Goal: Information Seeking & Learning: Learn about a topic

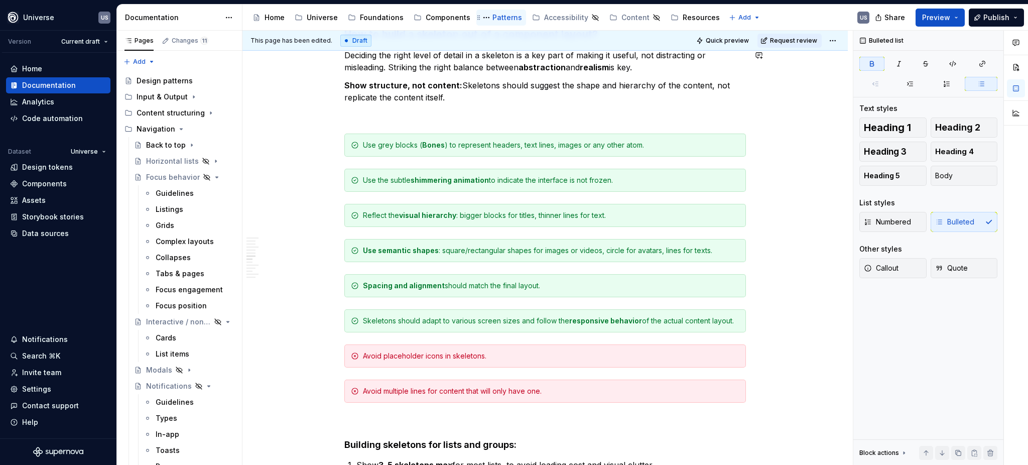
click at [492, 19] on div "Patterns" at bounding box center [507, 18] width 30 height 10
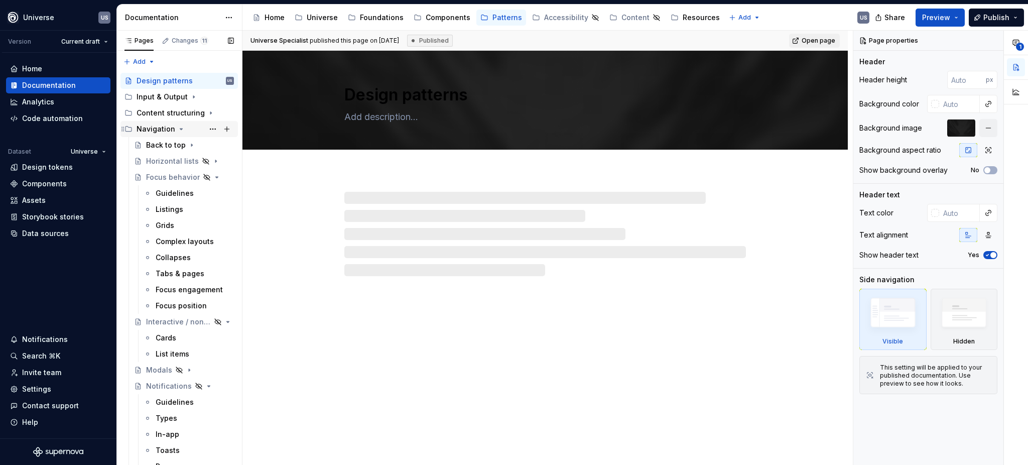
click at [177, 130] on icon "Page tree" at bounding box center [181, 129] width 8 height 8
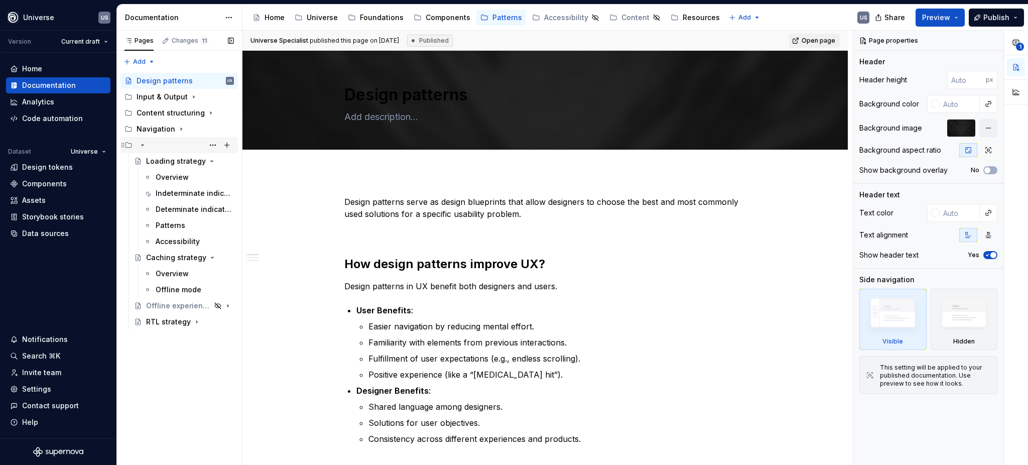
click at [143, 143] on icon "Page tree" at bounding box center [143, 145] width 8 height 8
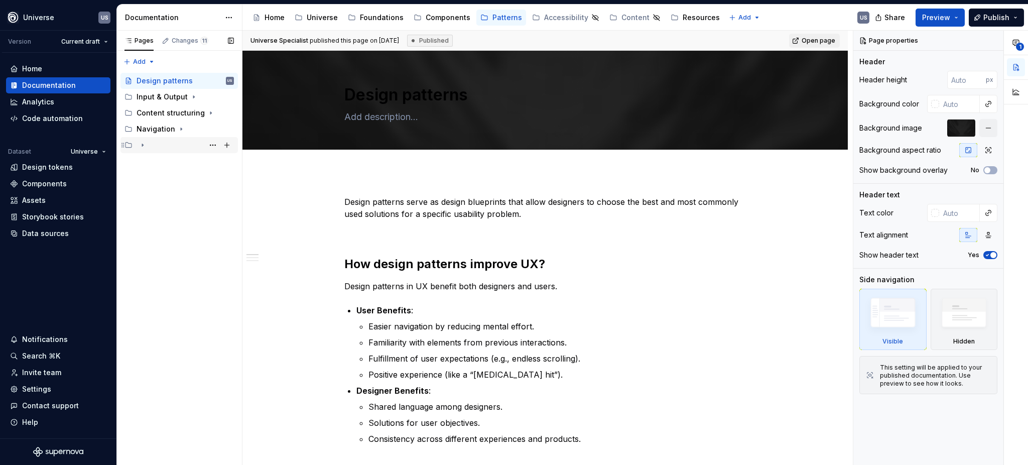
click at [143, 143] on icon "Page tree" at bounding box center [143, 145] width 8 height 8
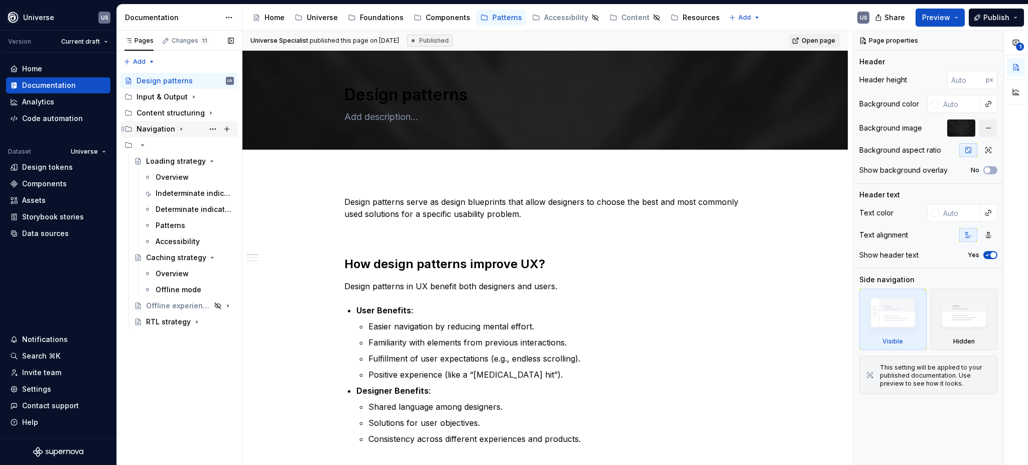
click at [179, 127] on icon "Page tree" at bounding box center [181, 129] width 8 height 8
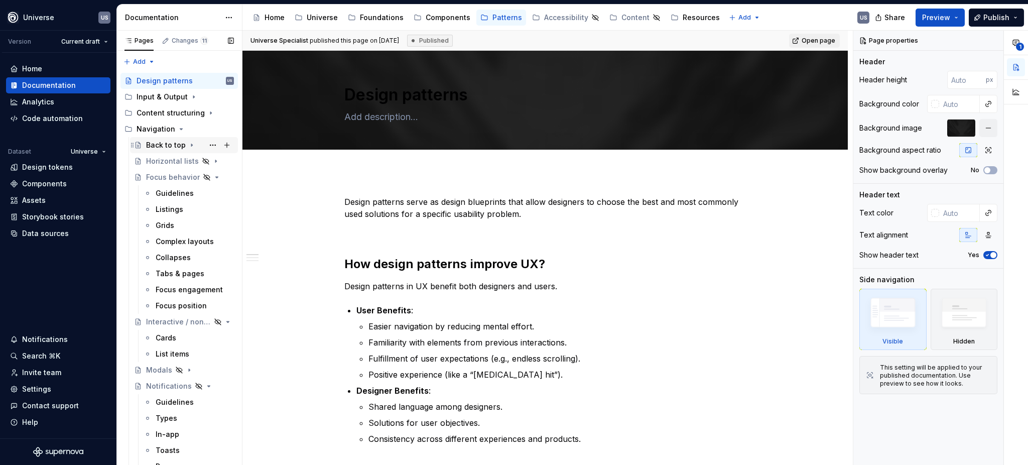
click at [188, 143] on icon "Page tree" at bounding box center [192, 145] width 8 height 8
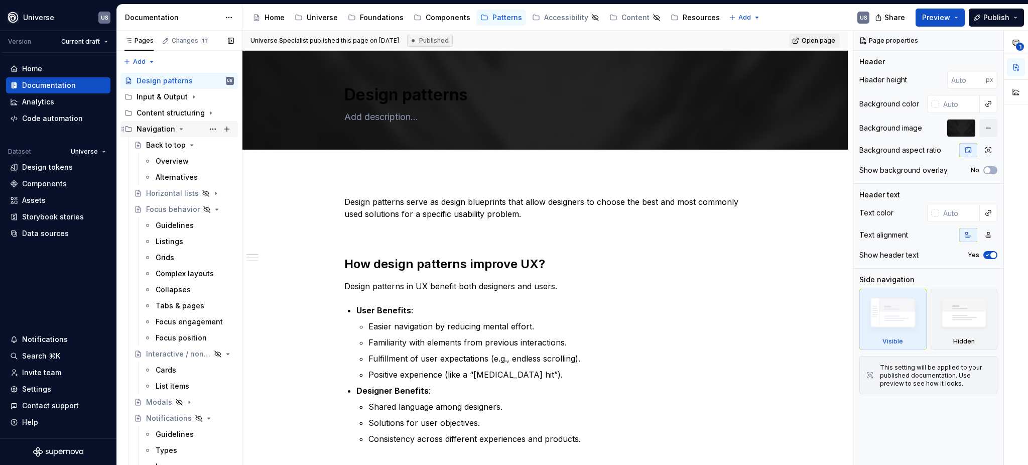
click at [177, 129] on icon "Page tree" at bounding box center [181, 129] width 8 height 8
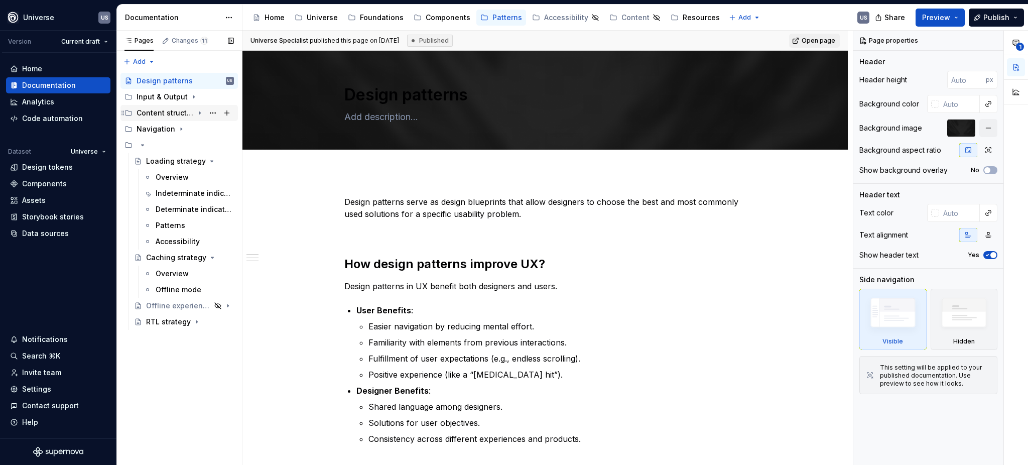
click at [201, 115] on icon "Page tree" at bounding box center [200, 113] width 8 height 8
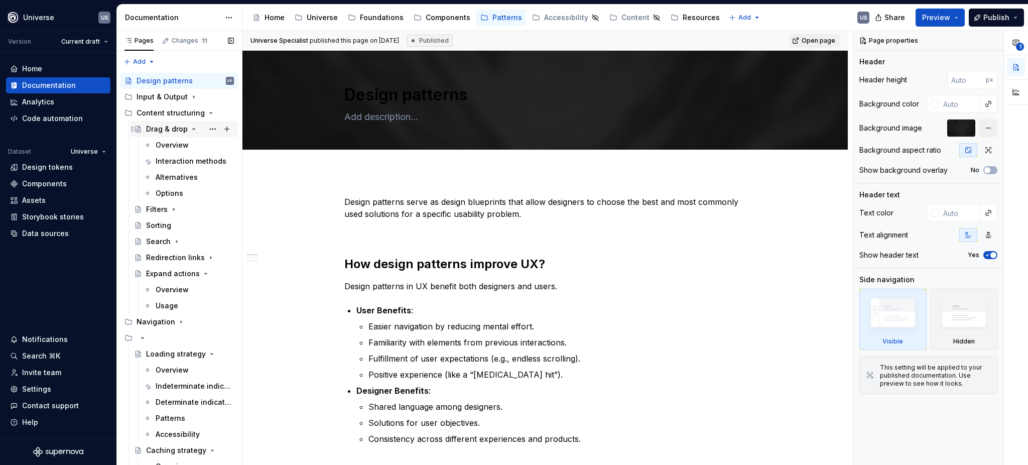
click at [193, 128] on icon "Page tree" at bounding box center [194, 128] width 3 height 1
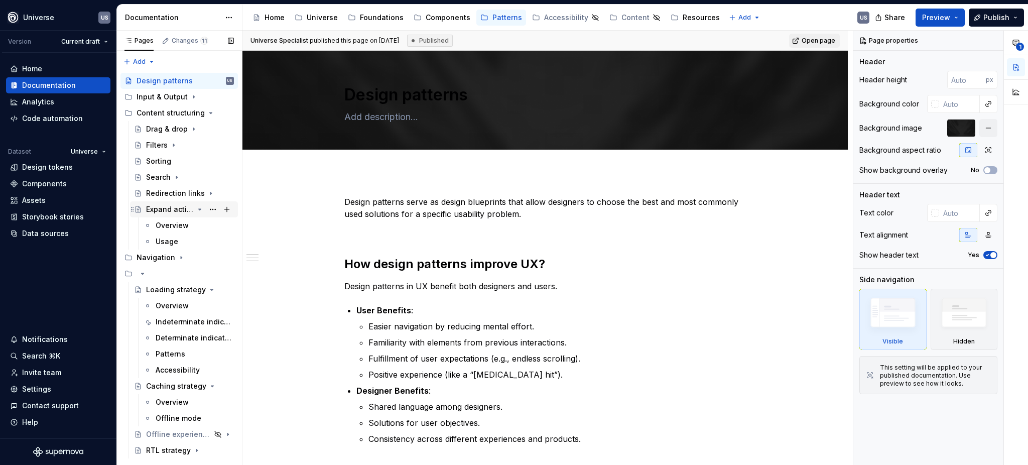
click at [200, 208] on icon "Page tree" at bounding box center [200, 209] width 8 height 8
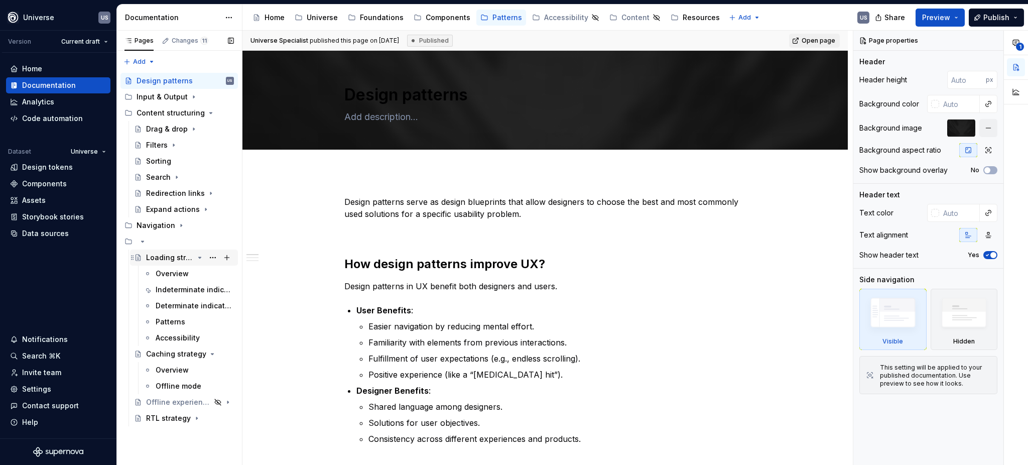
click at [202, 257] on icon "Page tree" at bounding box center [200, 257] width 8 height 8
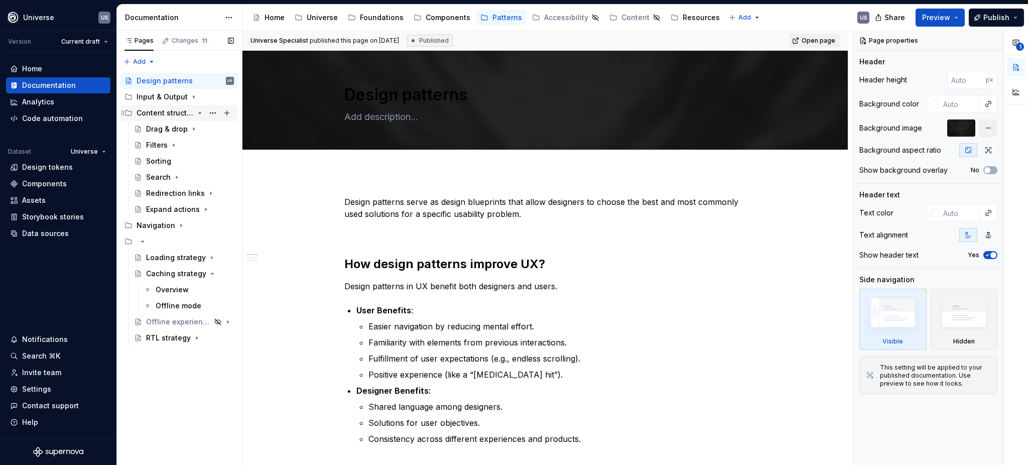
click at [199, 112] on icon "Page tree" at bounding box center [200, 113] width 8 height 8
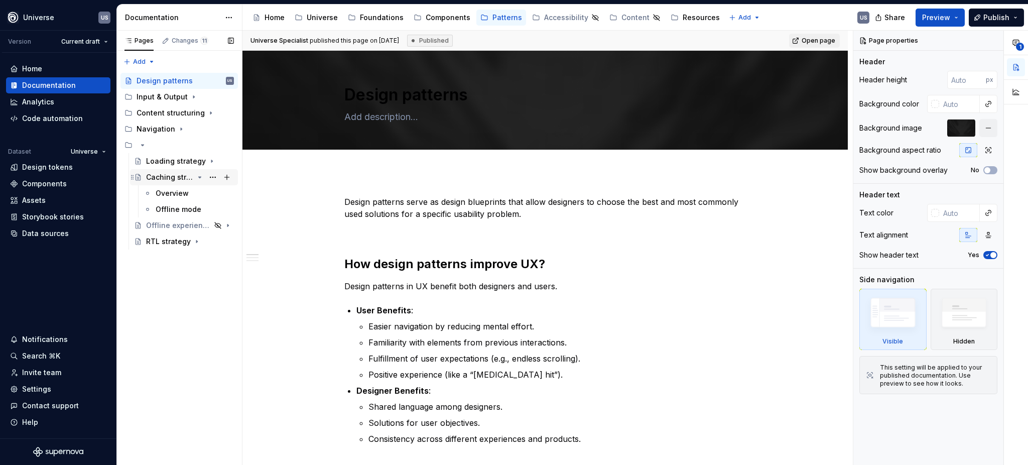
click at [201, 176] on icon "Page tree" at bounding box center [200, 177] width 8 height 8
type textarea "*"
